Goal: Find specific page/section: Find specific page/section

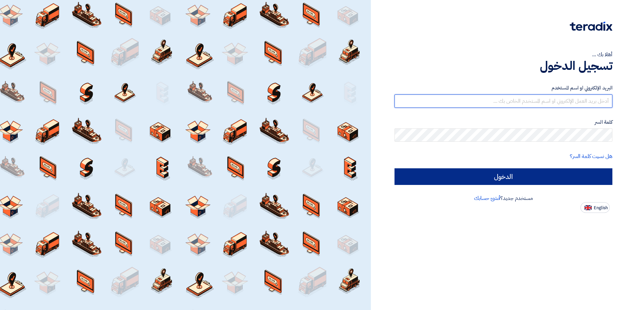
type input "[EMAIL_ADDRESS][DOMAIN_NAME]"
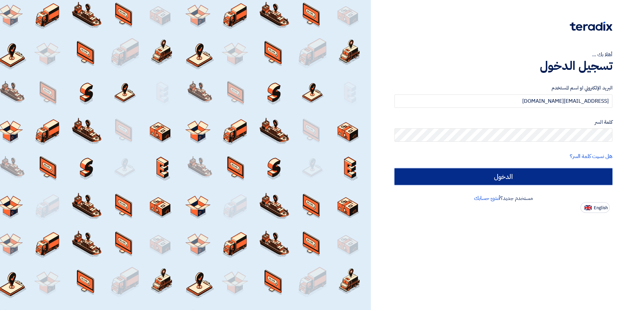
click at [530, 180] on input "الدخول" at bounding box center [504, 176] width 218 height 17
type input "Sign in"
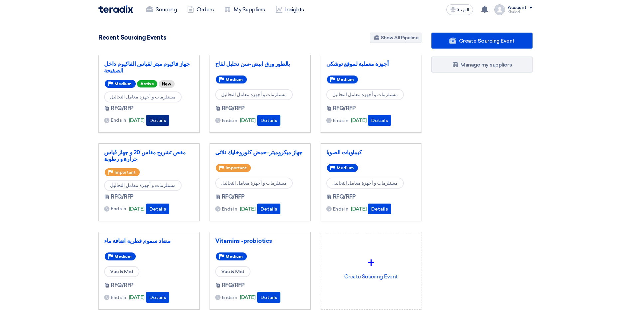
click at [168, 121] on button "Details" at bounding box center [157, 120] width 23 height 11
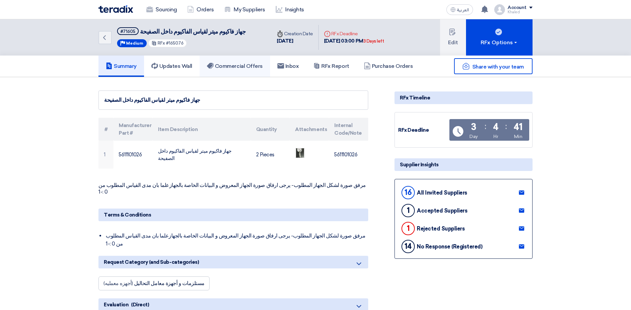
click at [231, 66] on h5 "Commercial Offers" at bounding box center [235, 66] width 56 height 7
